Goal: Task Accomplishment & Management: Manage account settings

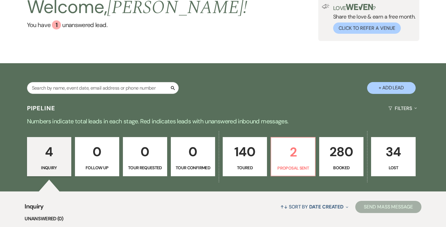
click at [339, 149] on p "280" at bounding box center [341, 152] width 36 height 20
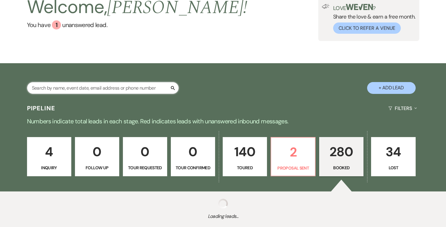
click at [131, 88] on input "text" at bounding box center [103, 88] width 152 height 12
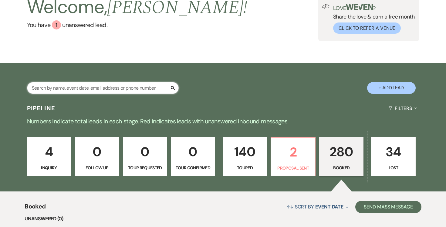
paste input "[PERSON_NAME]"
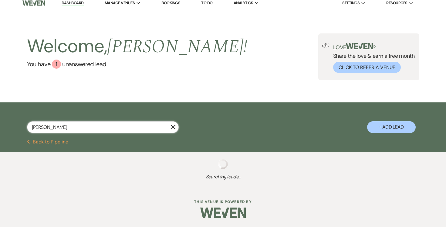
scroll to position [20, 0]
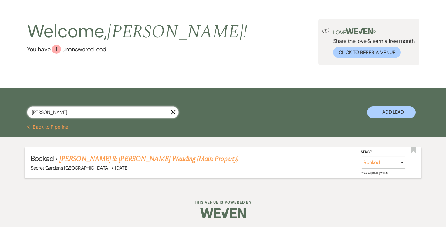
type input "[PERSON_NAME]"
click at [156, 158] on link "[PERSON_NAME] & [PERSON_NAME] Wedding (Main Property)" at bounding box center [149, 158] width 179 height 11
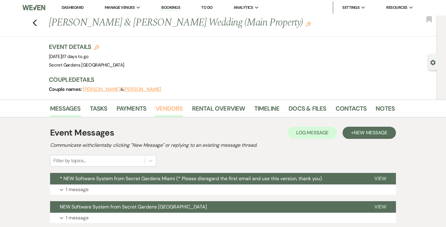
click at [165, 105] on link "Vendors" at bounding box center [168, 110] width 27 height 13
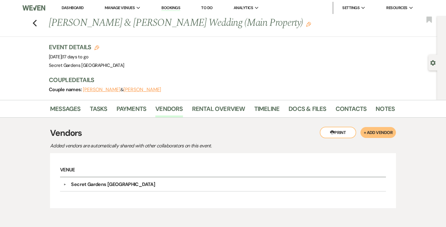
click at [430, 63] on div "Gear Settings" at bounding box center [435, 63] width 12 height 16
click at [433, 62] on use "button" at bounding box center [433, 62] width 5 height 5
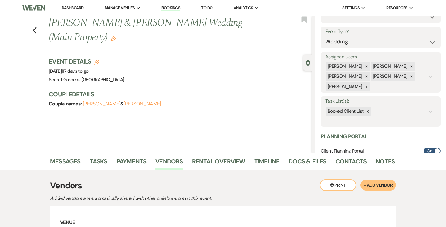
scroll to position [114, 0]
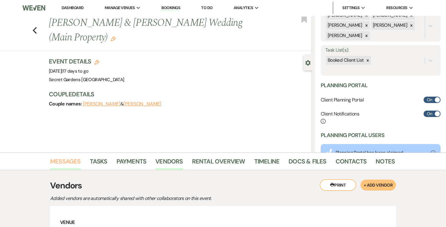
click at [73, 163] on link "Messages" at bounding box center [65, 162] width 31 height 13
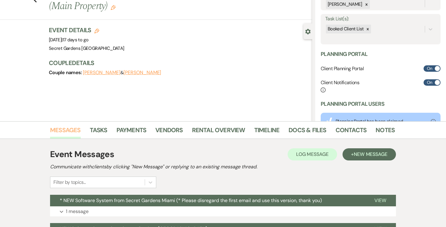
scroll to position [97, 0]
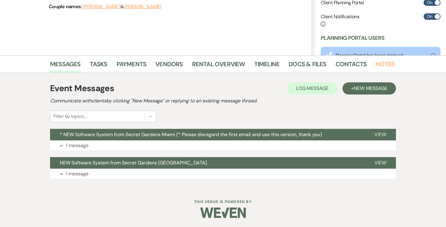
click at [384, 64] on link "Notes" at bounding box center [385, 65] width 19 height 13
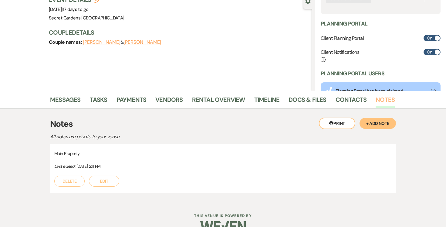
scroll to position [75, 0]
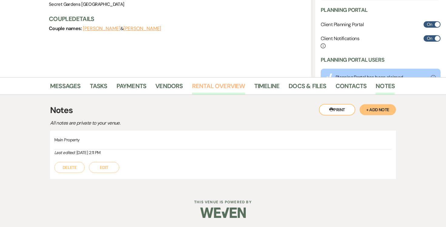
click at [220, 85] on link "Rental Overview" at bounding box center [218, 87] width 53 height 13
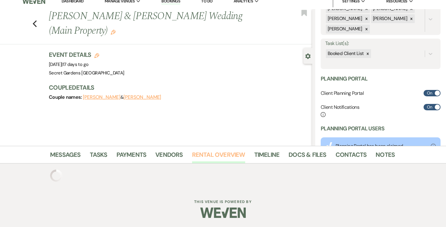
scroll to position [55, 0]
